Goal: Check status: Check status

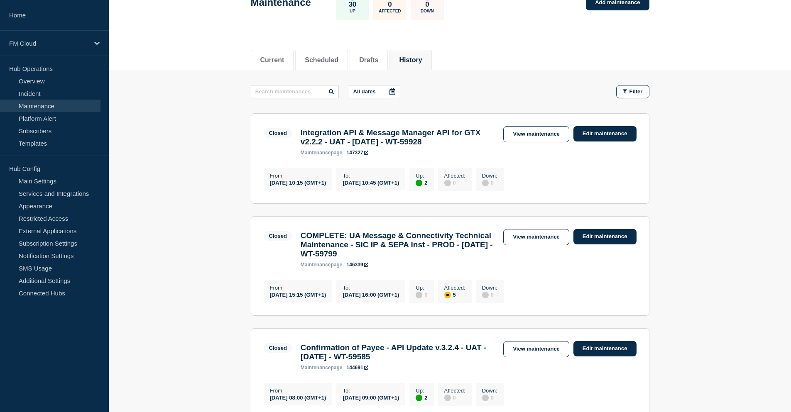
scroll to position [42, 0]
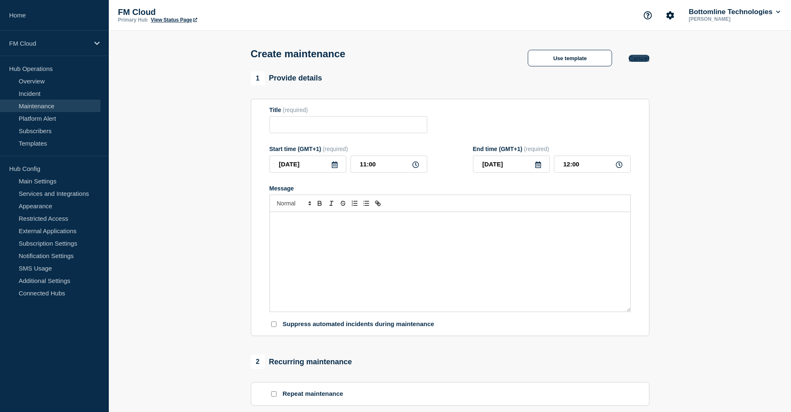
click at [639, 60] on button "Cancel" at bounding box center [638, 58] width 20 height 7
